Goal: Task Accomplishment & Management: Use online tool/utility

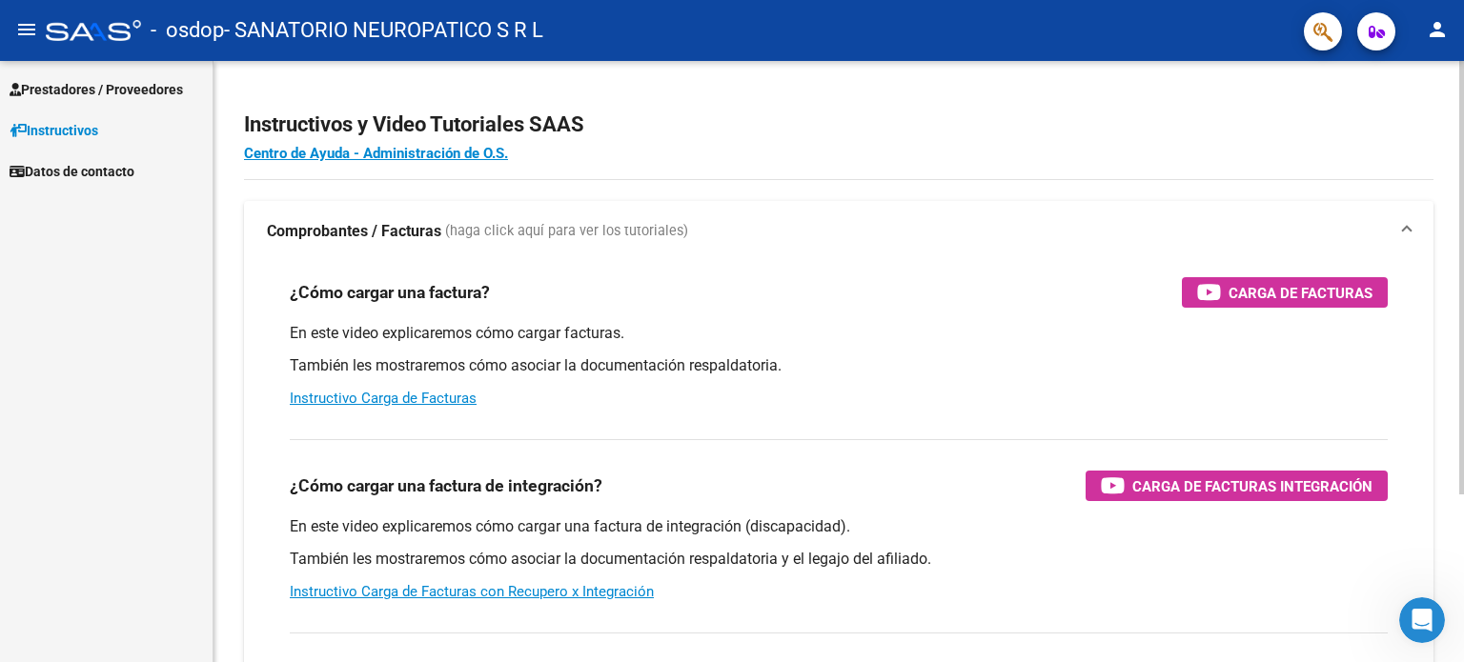
drag, startPoint x: 1290, startPoint y: 2, endPoint x: 1072, endPoint y: 145, distance: 260.1
click at [1072, 145] on h4 "Centro de Ayuda - Administración de O.S." at bounding box center [839, 153] width 1190 height 21
drag, startPoint x: 1277, startPoint y: 0, endPoint x: 966, endPoint y: 120, distance: 333.1
click at [966, 120] on h2 "Instructivos y Video Tutoriales SAAS" at bounding box center [839, 125] width 1190 height 36
click at [1433, 28] on mat-icon "person" at bounding box center [1437, 29] width 23 height 23
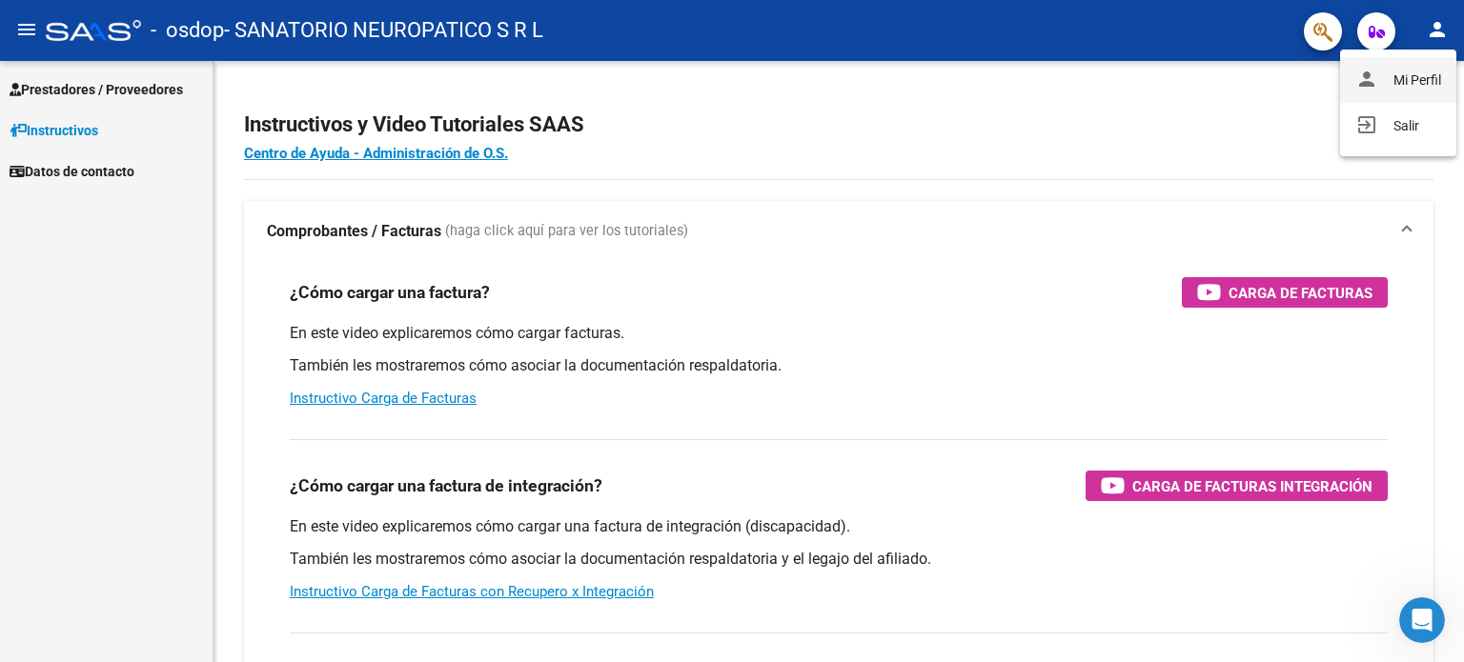
click at [1416, 72] on button "person Mi Perfil" at bounding box center [1398, 80] width 116 height 46
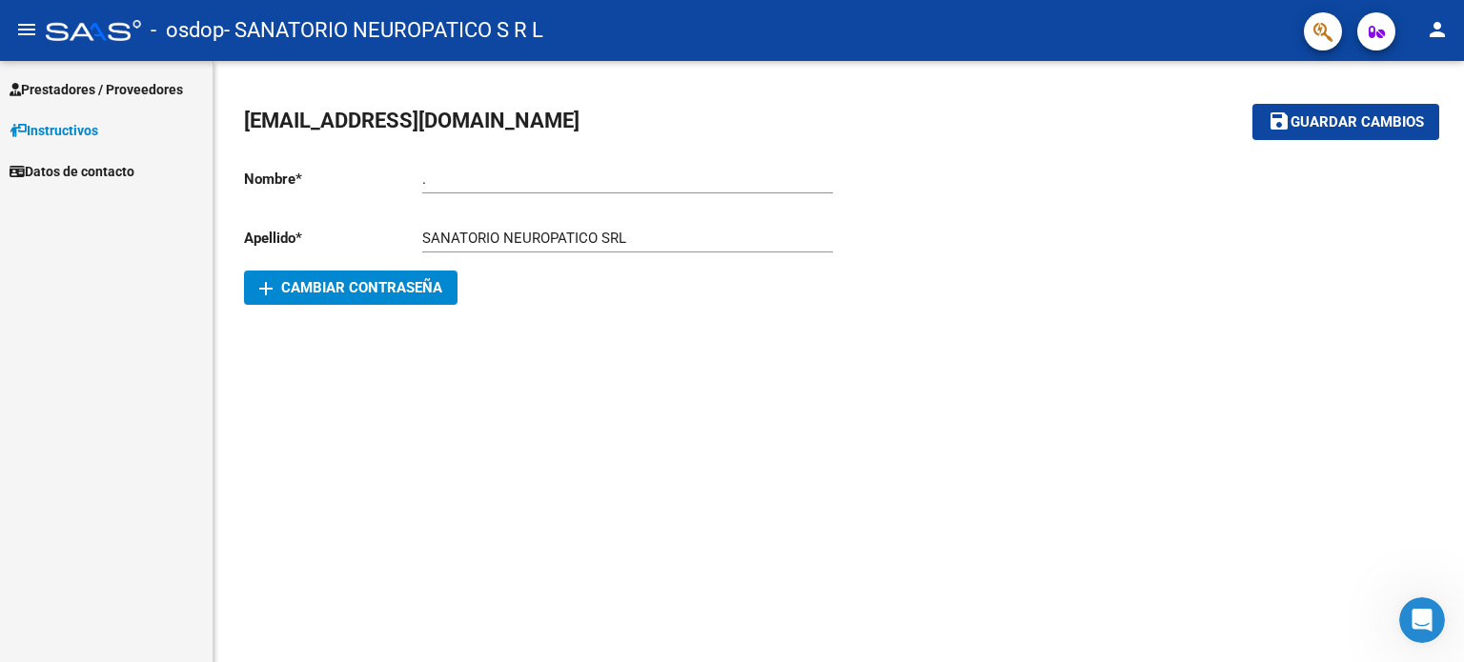
click at [87, 132] on span "Instructivos" at bounding box center [54, 130] width 89 height 21
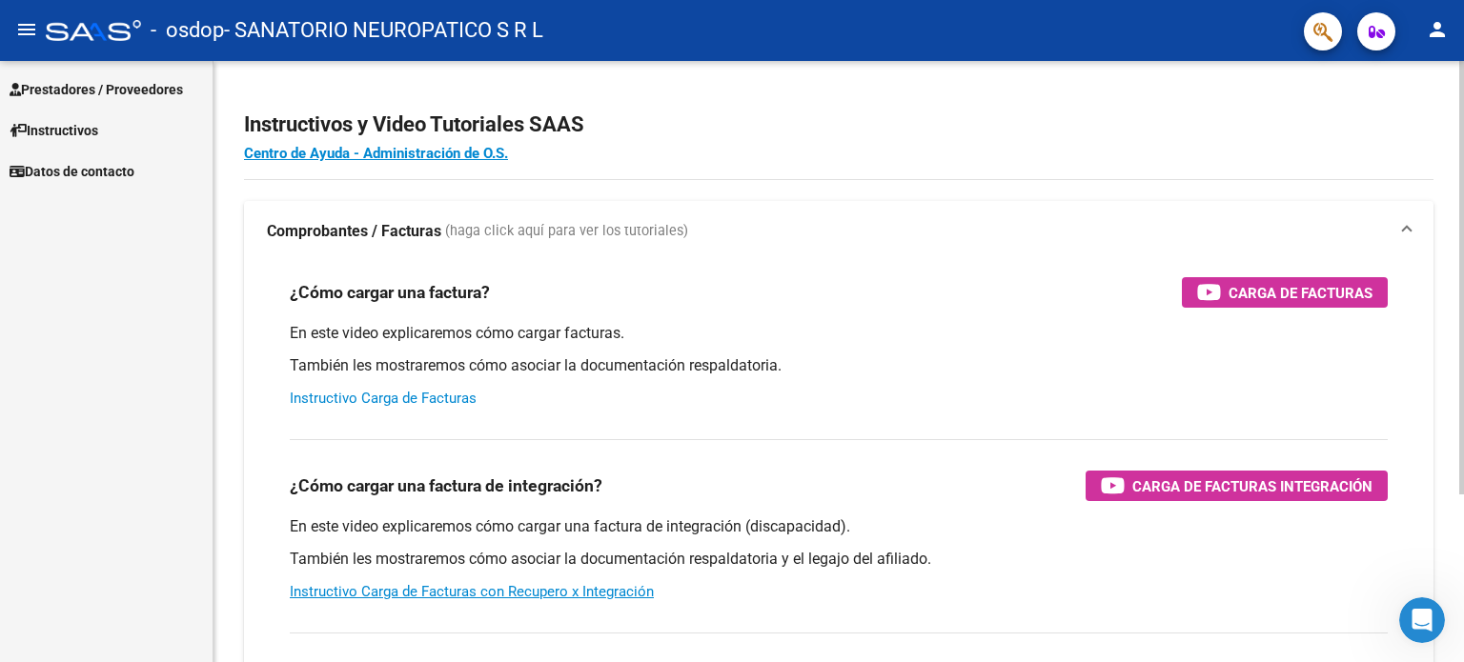
click at [372, 402] on link "Instructivo Carga de Facturas" at bounding box center [383, 398] width 187 height 17
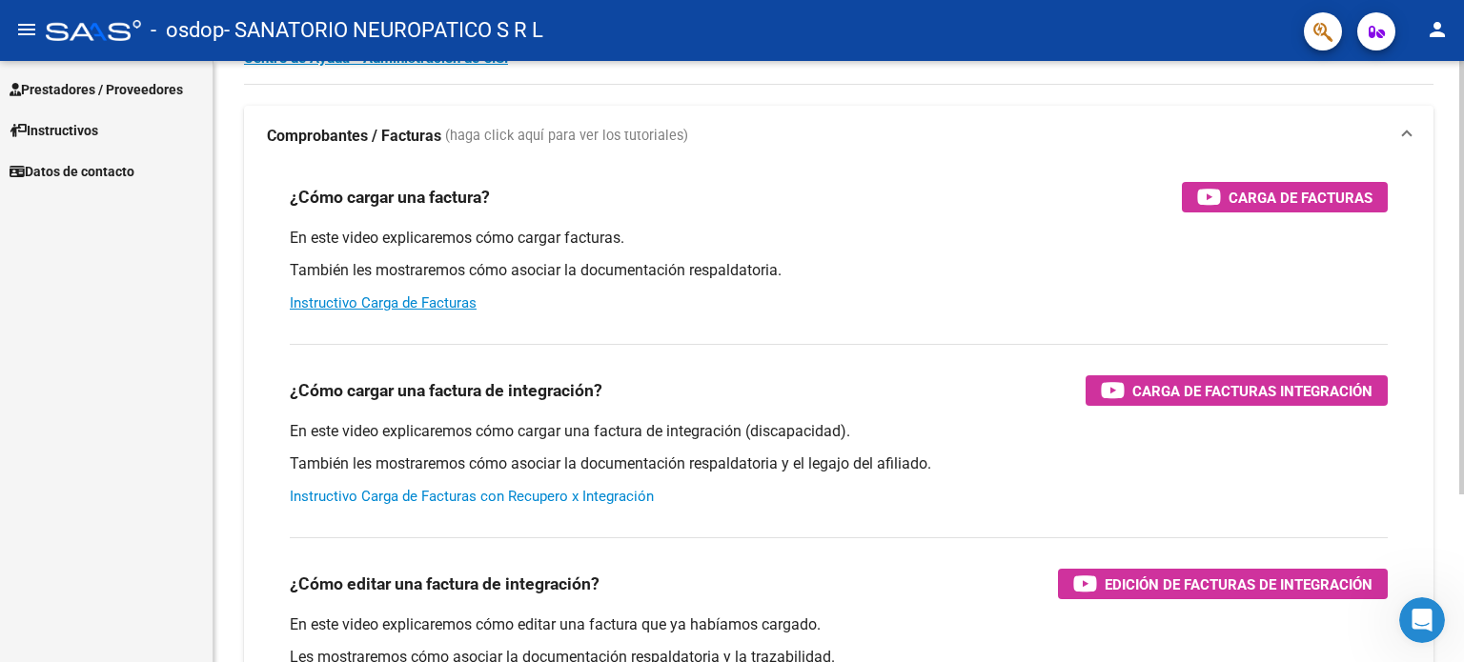
click at [447, 499] on link "Instructivo Carga de Facturas con Recupero x Integración" at bounding box center [472, 496] width 364 height 17
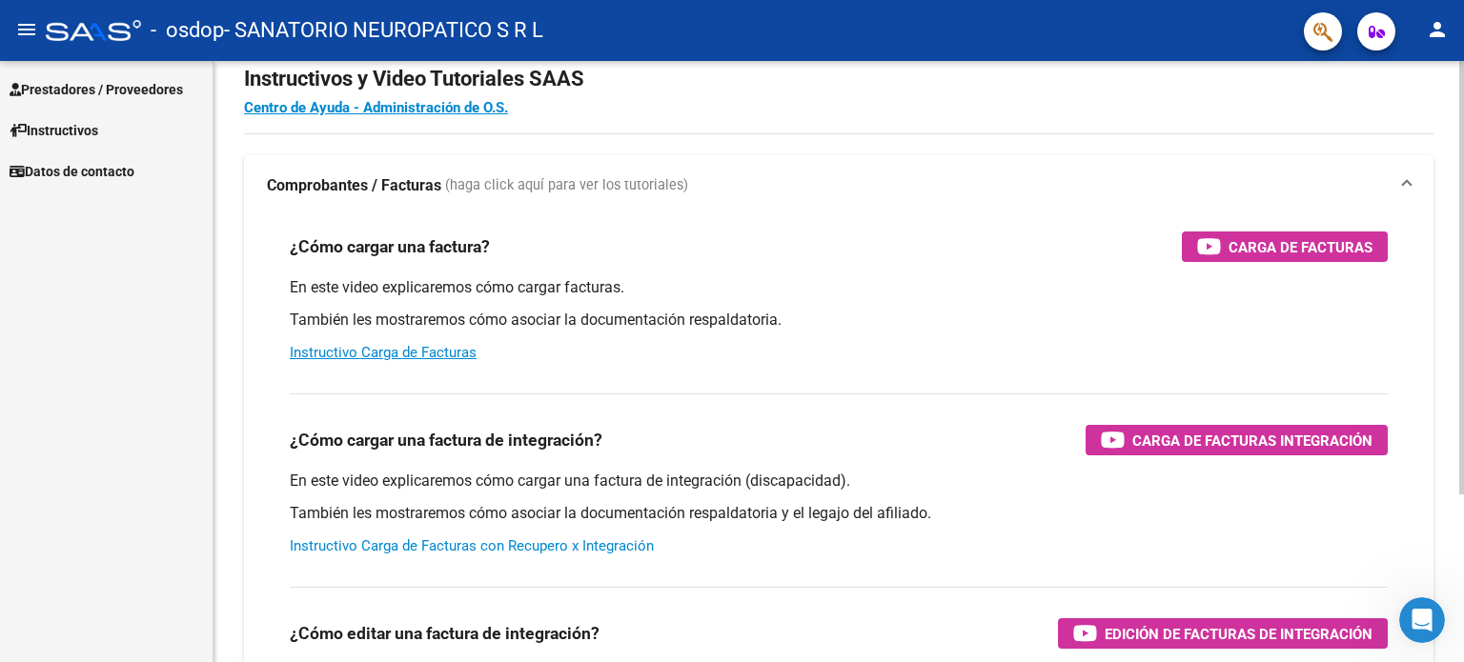
scroll to position [0, 0]
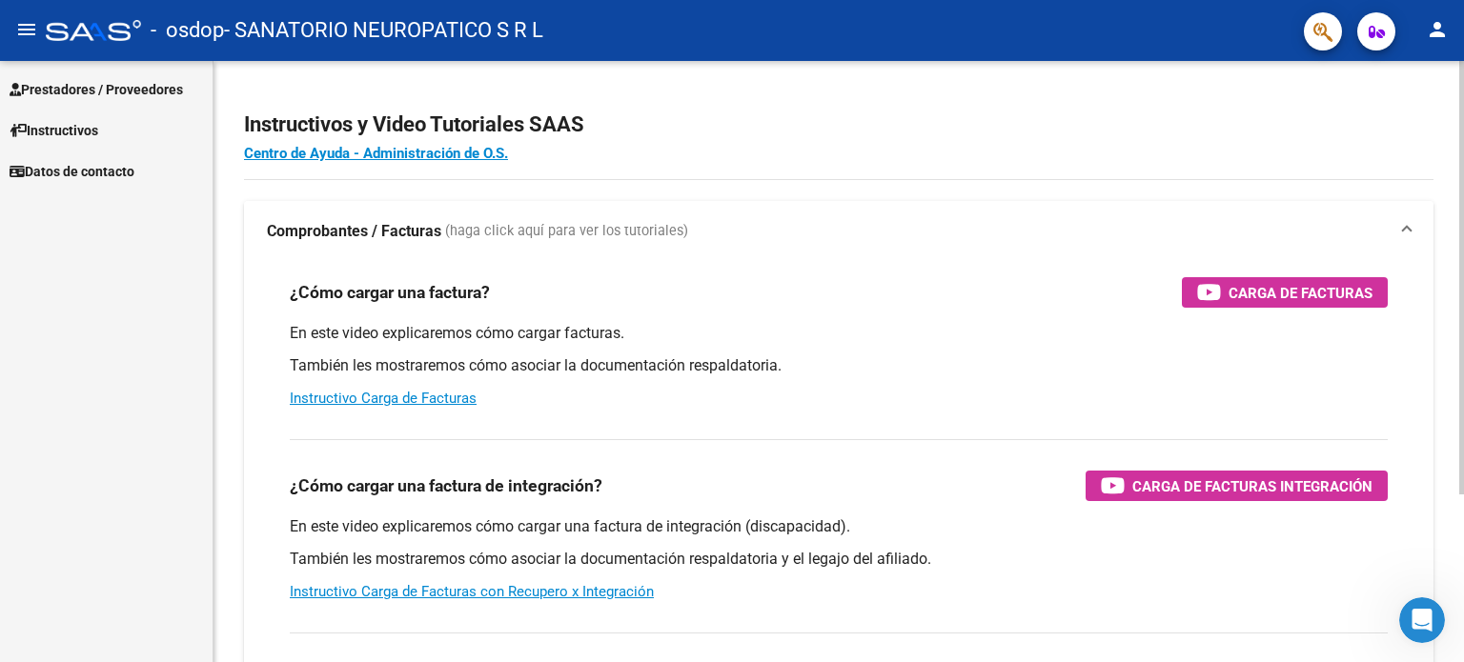
click at [511, 232] on span "(haga click aquí para ver los tutoriales)" at bounding box center [566, 231] width 243 height 21
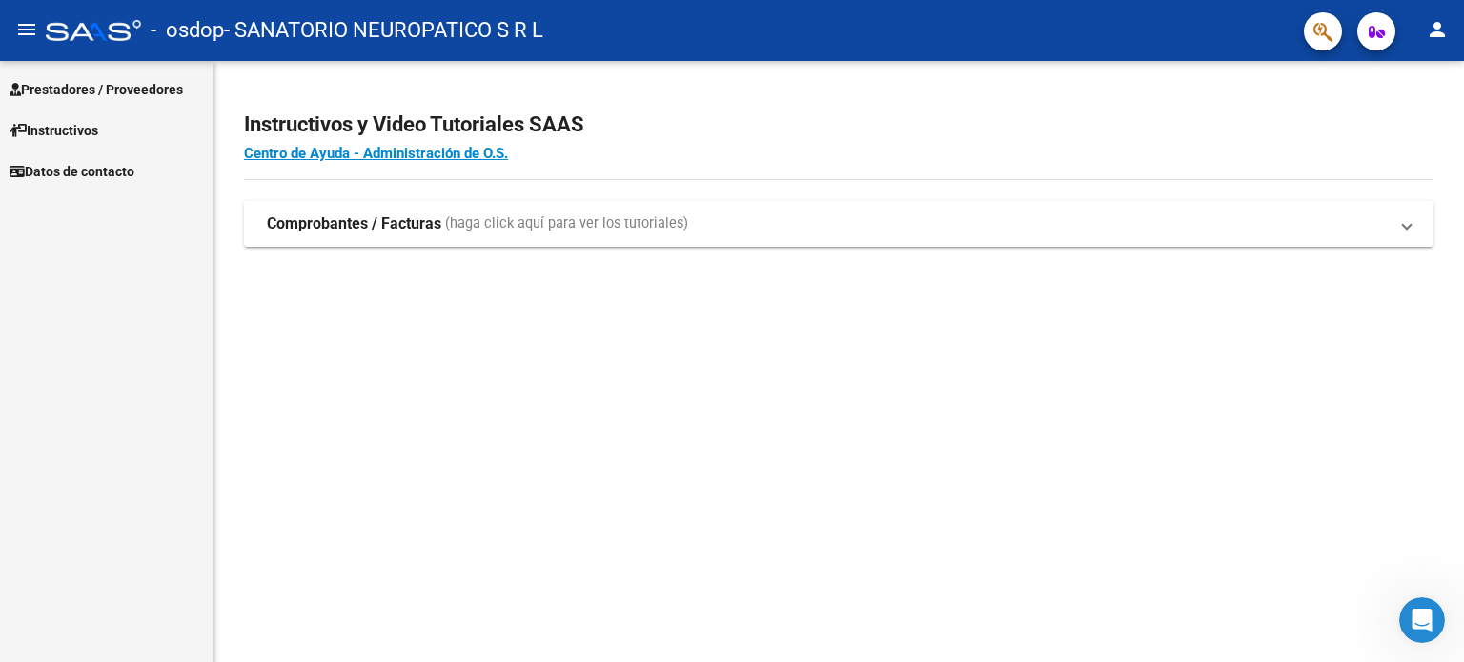
click at [511, 225] on span "(haga click aquí para ver los tutoriales)" at bounding box center [566, 224] width 243 height 21
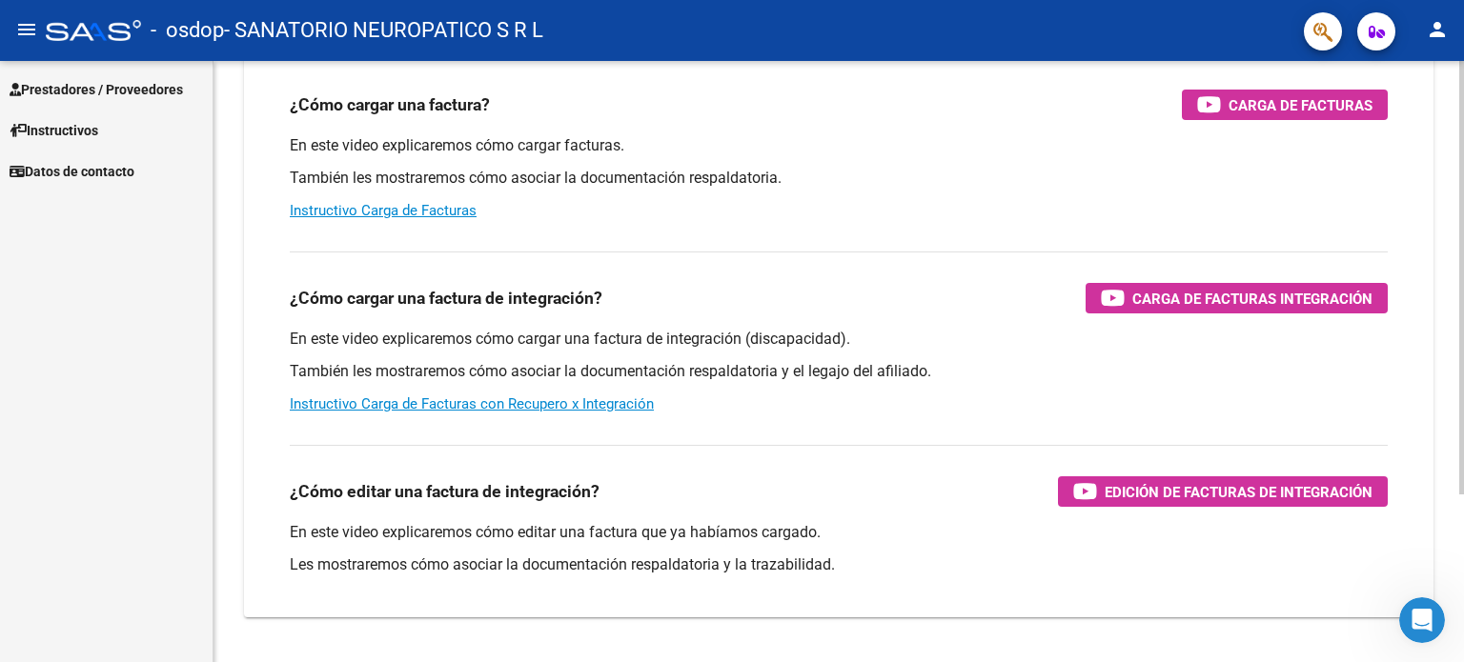
scroll to position [191, 0]
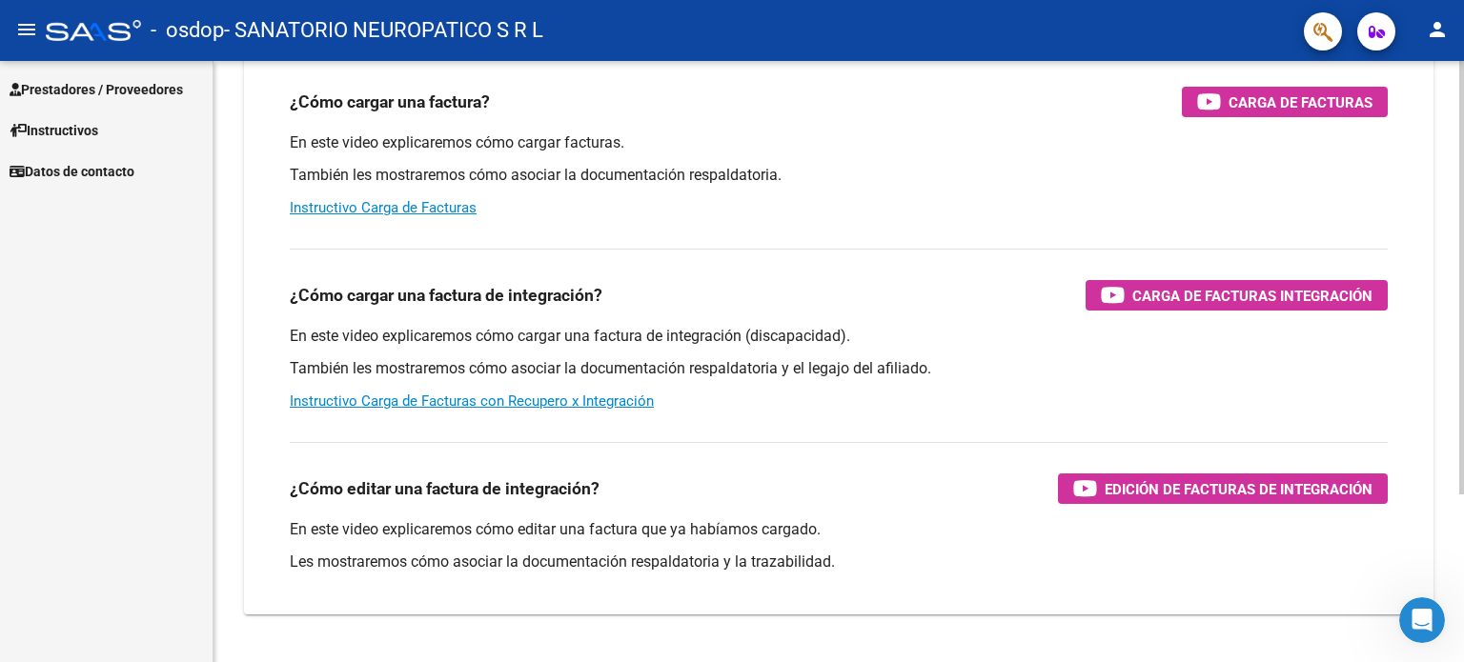
drag, startPoint x: 1250, startPoint y: 2, endPoint x: 1094, endPoint y: 121, distance: 195.8
click at [1094, 121] on div "¿Cómo cargar una factura? Carga de Facturas En este video explicaremos cómo car…" at bounding box center [839, 152] width 1144 height 162
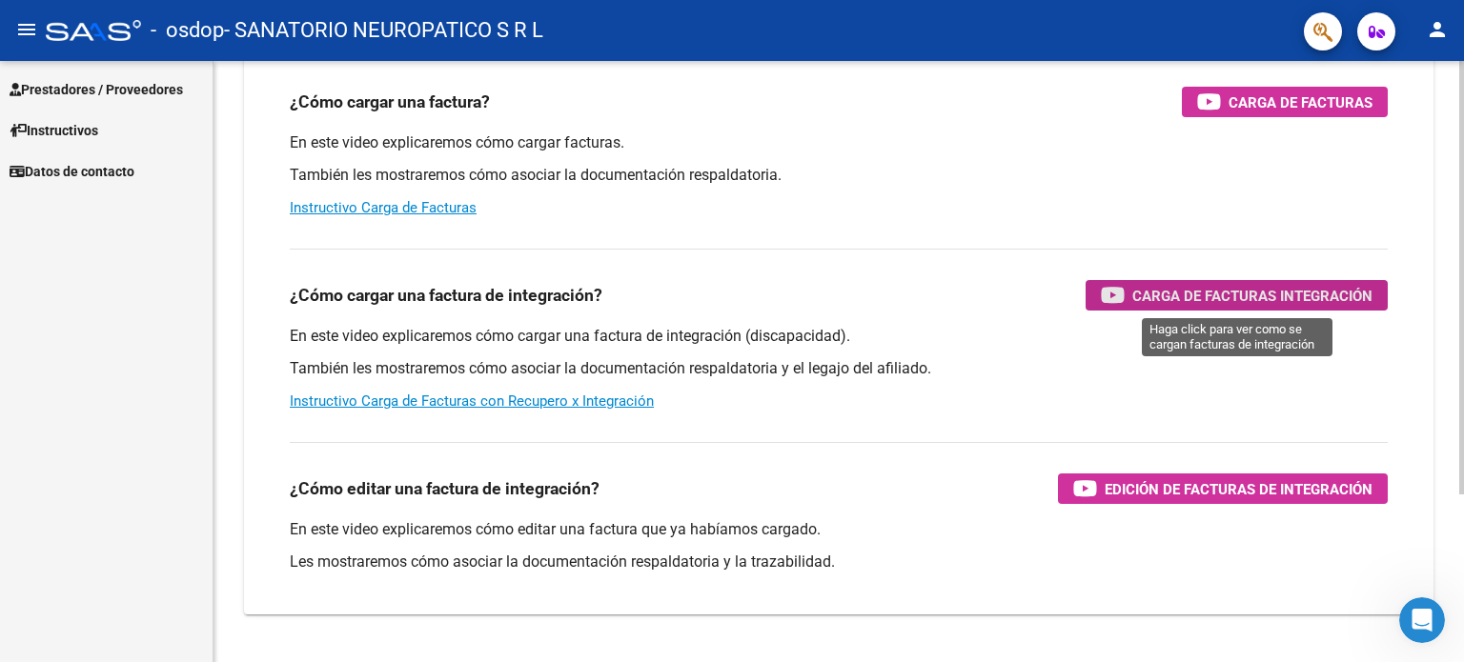
click at [1258, 292] on span "Carga de Facturas Integración" at bounding box center [1252, 296] width 240 height 24
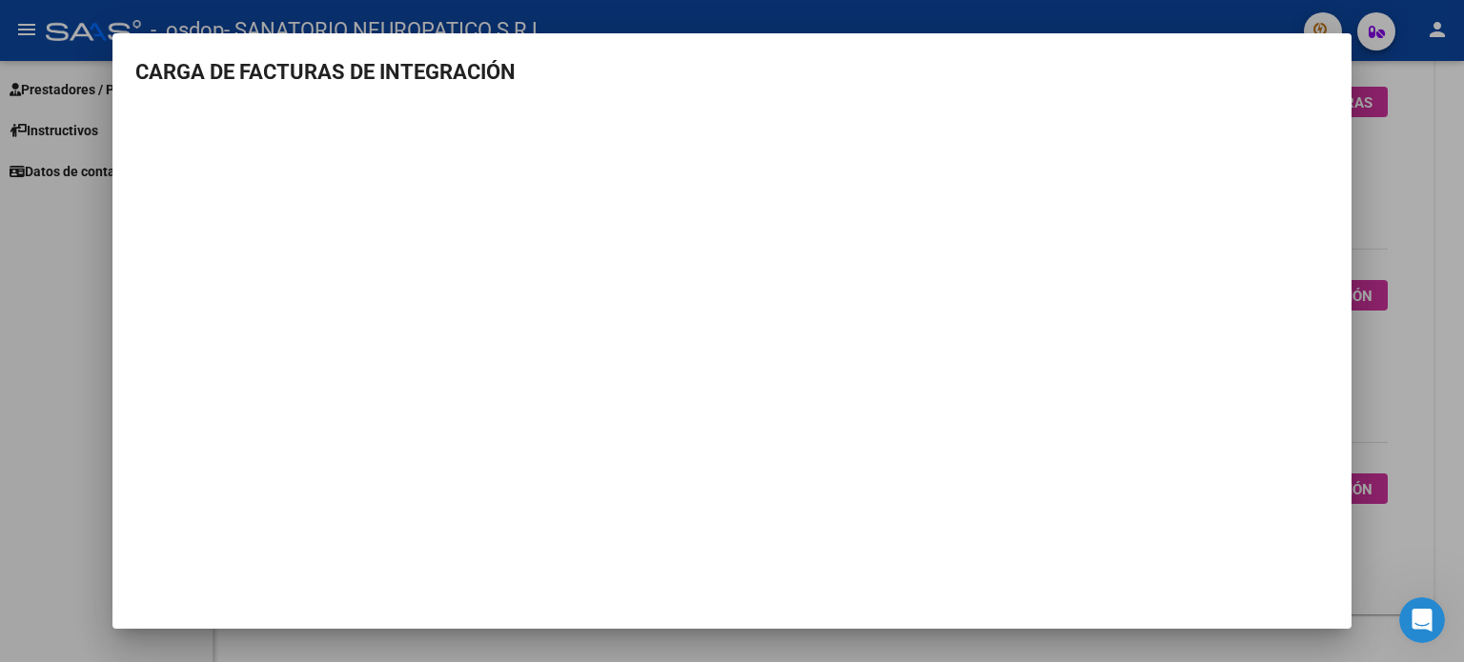
click at [1434, 212] on div at bounding box center [732, 331] width 1464 height 662
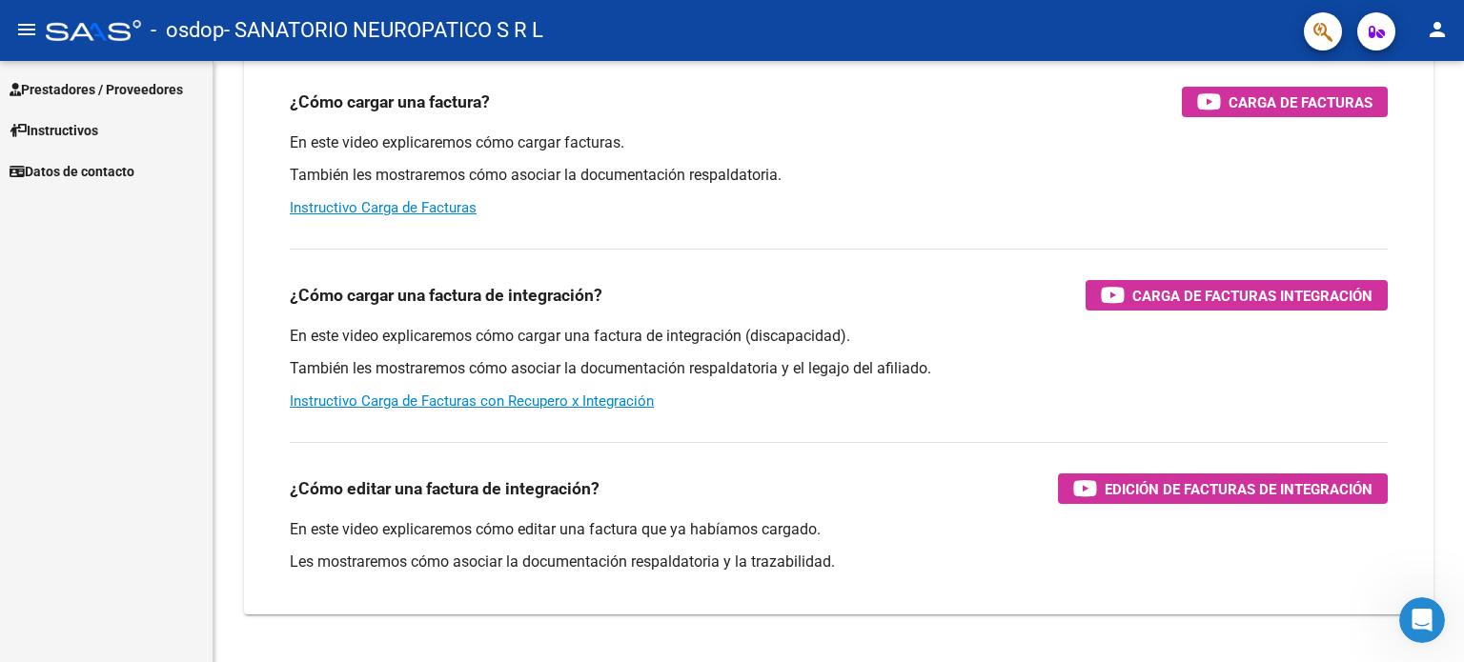
click at [89, 86] on span "Prestadores / Proveedores" at bounding box center [96, 89] width 173 height 21
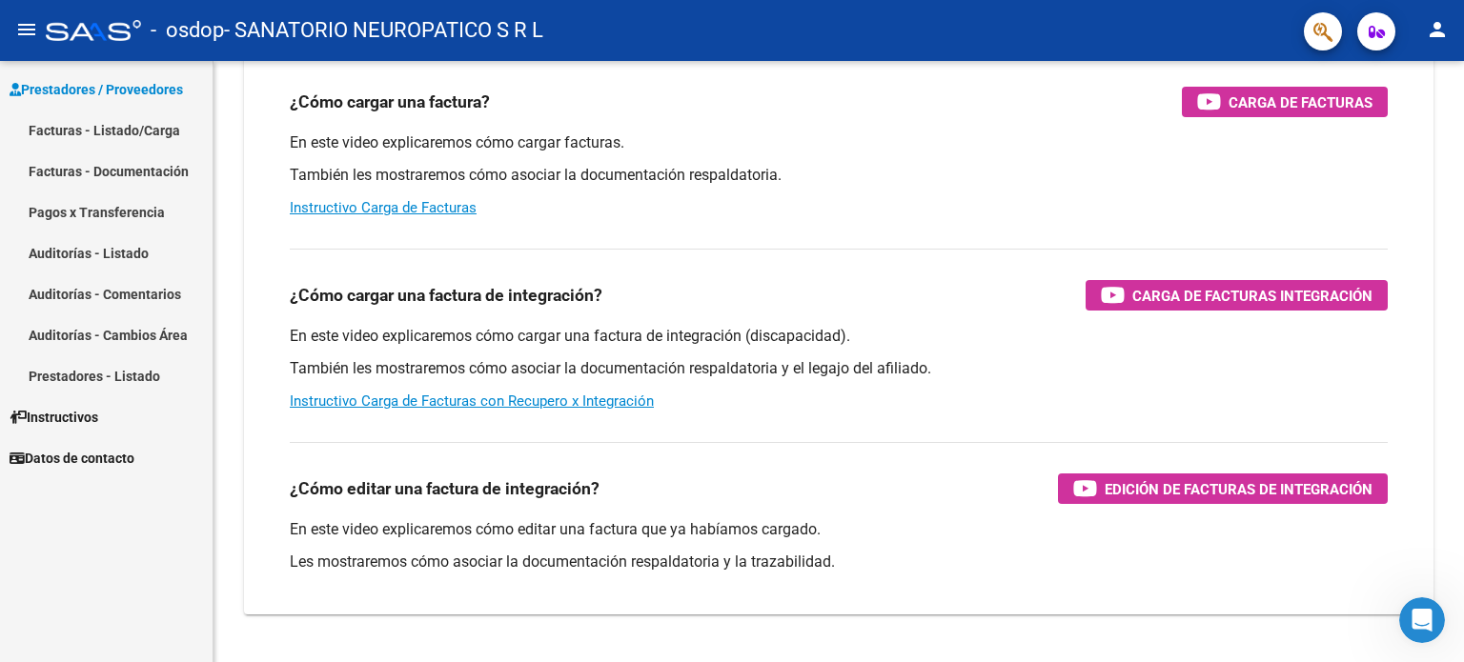
click at [84, 132] on link "Facturas - Listado/Carga" at bounding box center [106, 130] width 213 height 41
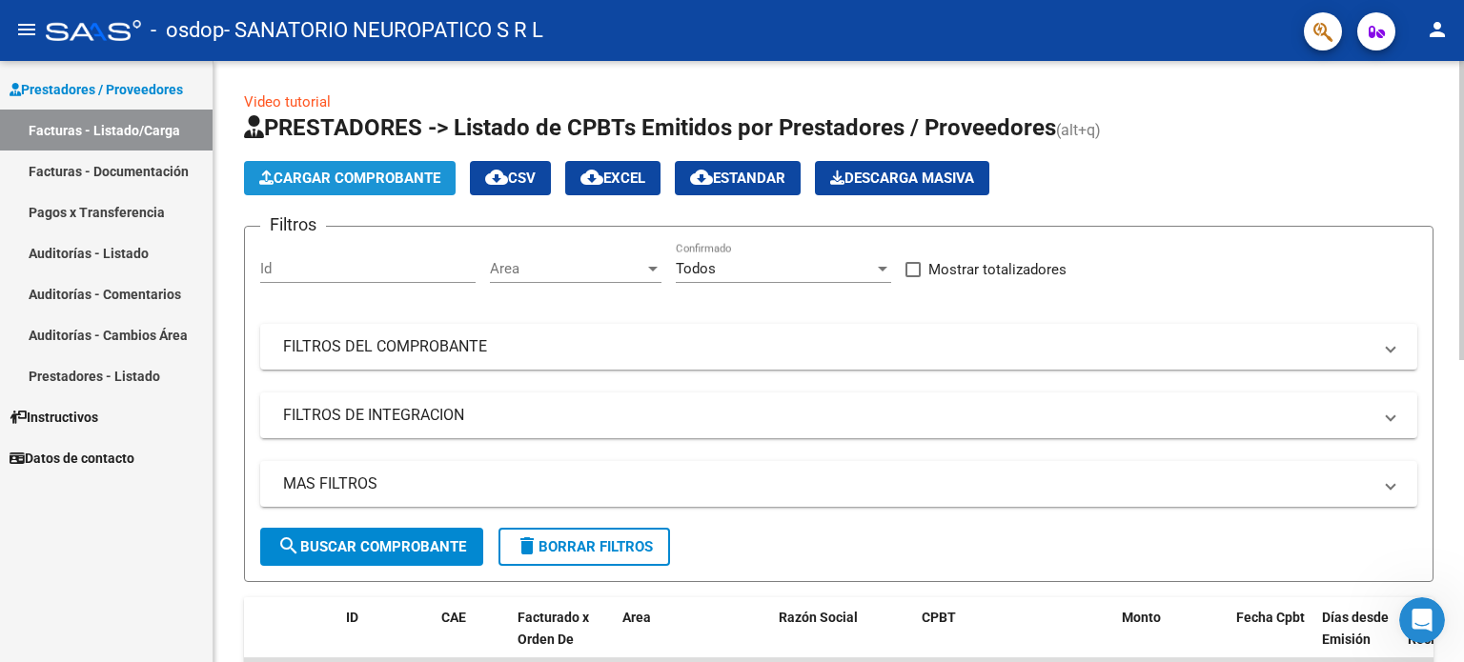
click at [316, 180] on span "Cargar Comprobante" at bounding box center [349, 178] width 181 height 17
